Goal: Task Accomplishment & Management: Use online tool/utility

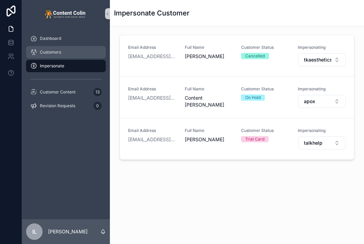
click at [64, 52] on div "Customers" at bounding box center [65, 52] width 71 height 11
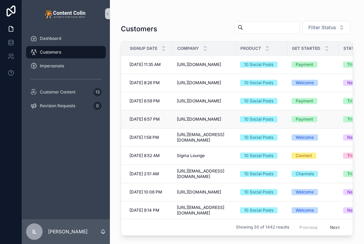
click at [210, 117] on span "[URL][DOMAIN_NAME]" at bounding box center [199, 118] width 44 height 5
drag, startPoint x: 220, startPoint y: 119, endPoint x: 191, endPoint y: 119, distance: 29.2
click at [191, 119] on div "[URL][DOMAIN_NAME] [URL][DOMAIN_NAME]" at bounding box center [204, 118] width 55 height 5
drag, startPoint x: 232, startPoint y: 82, endPoint x: 213, endPoint y: 81, distance: 18.9
click at [213, 81] on div "[URL][DOMAIN_NAME] [URL][DOMAIN_NAME]" at bounding box center [204, 82] width 55 height 5
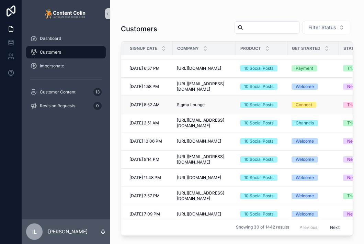
scroll to position [69, 0]
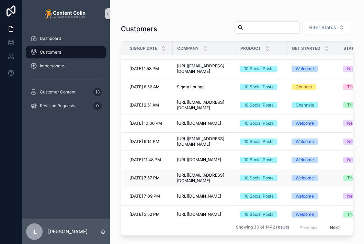
drag, startPoint x: 173, startPoint y: 174, endPoint x: 207, endPoint y: 183, distance: 35.2
click at [207, 183] on tr "[DATE] 7:57 PM [DATE] 7:57 PM [URL][EMAIL_ADDRESS][DOMAIN_NAME] [URL][EMAIL_ADD…" at bounding box center [284, 178] width 327 height 18
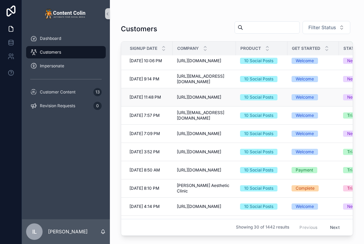
scroll to position [137, 0]
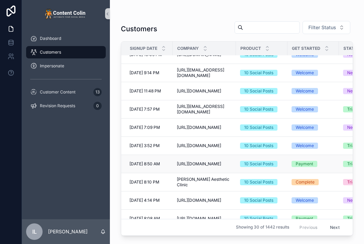
click at [207, 161] on span "[URL][DOMAIN_NAME]" at bounding box center [199, 163] width 44 height 5
drag, startPoint x: 222, startPoint y: 161, endPoint x: 191, endPoint y: 161, distance: 30.6
click at [191, 161] on div "[URL][DOMAIN_NAME] [URL][DOMAIN_NAME]" at bounding box center [204, 163] width 55 height 5
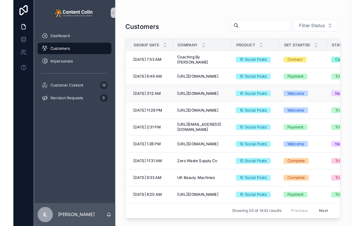
scroll to position [386, 0]
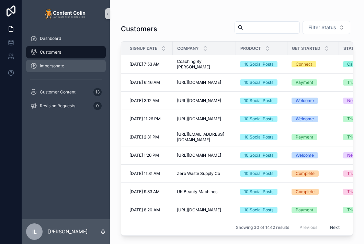
click at [57, 70] on div "Impersonate" at bounding box center [65, 65] width 71 height 11
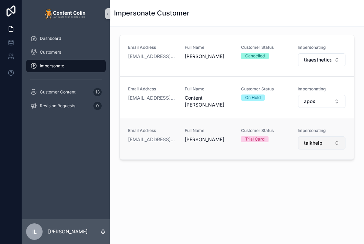
click at [313, 139] on span "talkhelp" at bounding box center [313, 142] width 19 height 7
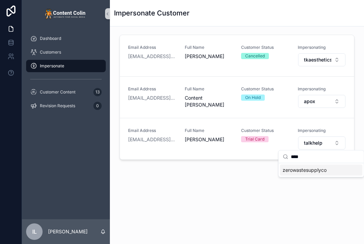
type input "****"
click at [309, 170] on span "zerowastesupplyco" at bounding box center [305, 170] width 44 height 7
click at [54, 64] on span "Impersonate" at bounding box center [52, 65] width 24 height 5
click at [323, 146] on button "zerowastesupplyco" at bounding box center [322, 142] width 48 height 13
type input "****"
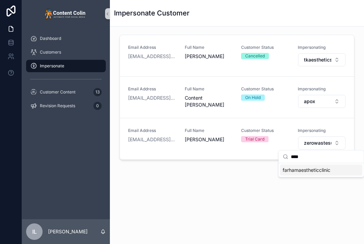
click at [315, 171] on span "farhamaestheticclinic" at bounding box center [307, 170] width 48 height 7
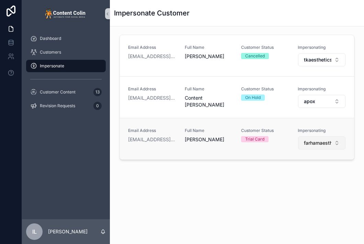
click at [301, 141] on button "farhamaestheticclinic" at bounding box center [322, 142] width 48 height 13
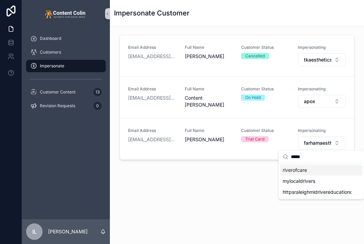
type input "*****"
click at [304, 168] on span "riverofcare" at bounding box center [295, 170] width 24 height 7
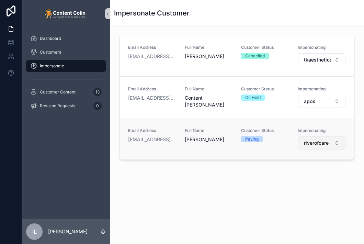
click at [319, 140] on span "riverofcare" at bounding box center [316, 142] width 25 height 7
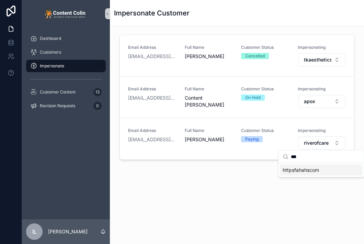
type input "***"
click at [306, 170] on span "httpsfahahscom" at bounding box center [301, 170] width 36 height 7
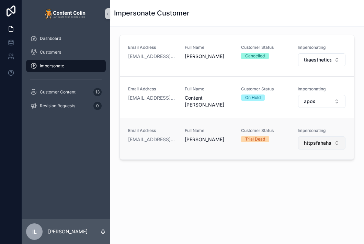
click at [342, 138] on button "httpsfahahscom" at bounding box center [322, 142] width 48 height 13
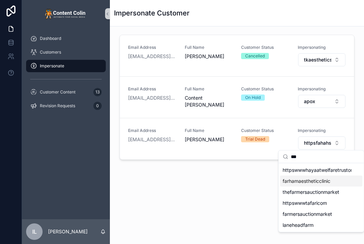
type input "***"
click at [333, 182] on div "farhamaestheticclinic" at bounding box center [321, 181] width 82 height 11
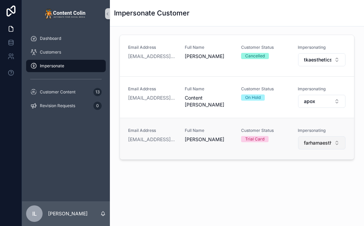
click at [309, 146] on button "farhamaestheticclinic" at bounding box center [322, 142] width 48 height 13
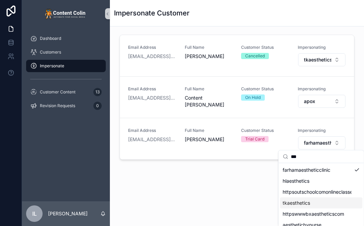
type input "***"
click at [330, 200] on div "tkaesthetics" at bounding box center [321, 203] width 82 height 11
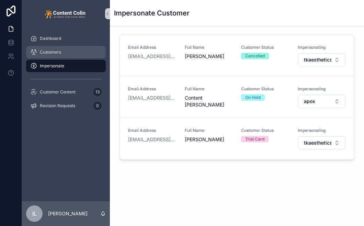
click at [63, 54] on div "Customers" at bounding box center [65, 52] width 71 height 11
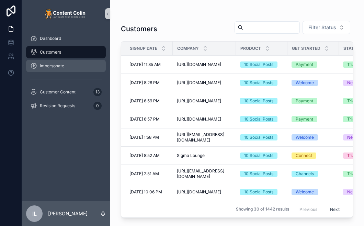
click at [44, 69] on div "Impersonate" at bounding box center [65, 65] width 71 height 11
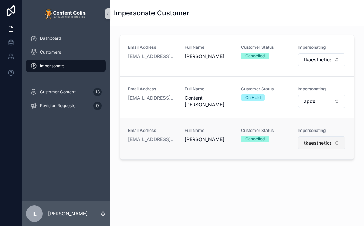
click at [305, 143] on span "tkaesthetics" at bounding box center [318, 142] width 28 height 7
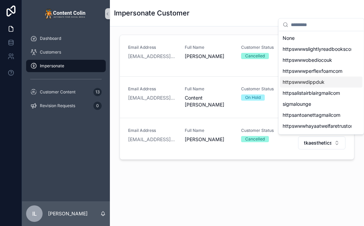
click at [298, 86] on div "httpswwwdippduk" at bounding box center [321, 82] width 82 height 11
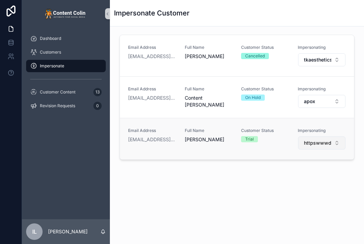
click at [313, 141] on span "httpswwwdippduk" at bounding box center [318, 142] width 28 height 7
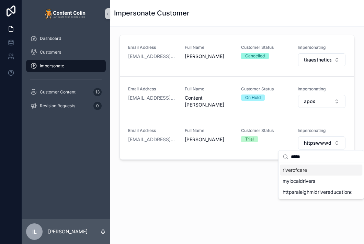
type input "*****"
click at [310, 173] on div "riverofcare" at bounding box center [321, 170] width 82 height 11
click at [254, 215] on div "Impersonate Customer Email Address [EMAIL_ADDRESS][DOMAIN_NAME] Full Name [PERS…" at bounding box center [237, 110] width 254 height 220
click at [238, 192] on div "Email Address [EMAIL_ADDRESS][DOMAIN_NAME] Full Name [PERSON_NAME] Customer Sta…" at bounding box center [237, 117] width 254 height 183
